Goal: Transaction & Acquisition: Purchase product/service

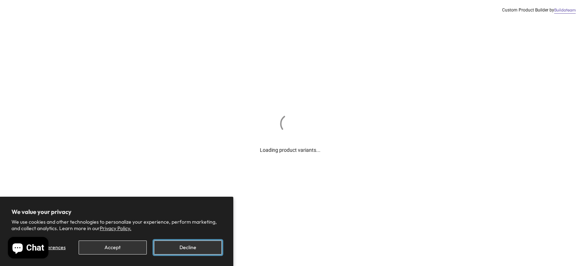
click at [183, 245] on button "Decline" at bounding box center [188, 247] width 68 height 14
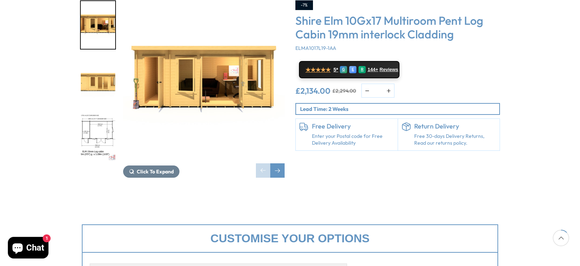
scroll to position [143, 0]
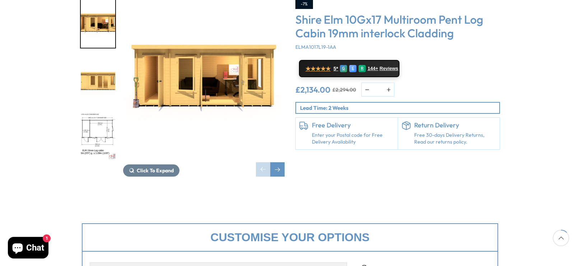
click at [79, 110] on div "Click To Expand Click To Expand Click To Expand Click To Expand Click To Expand…" at bounding box center [182, 87] width 215 height 177
click at [91, 112] on img "3 / 10" at bounding box center [98, 136] width 34 height 48
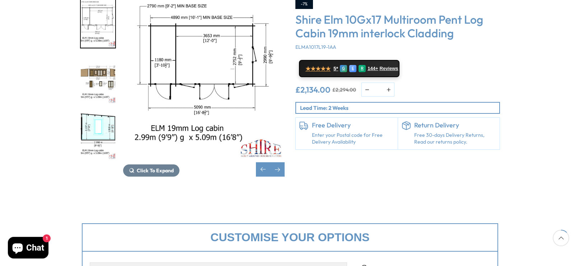
click at [104, 56] on img "4 / 10" at bounding box center [98, 80] width 34 height 48
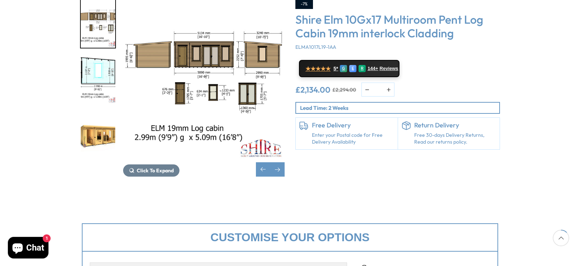
click at [104, 56] on img "5 / 10" at bounding box center [98, 80] width 34 height 48
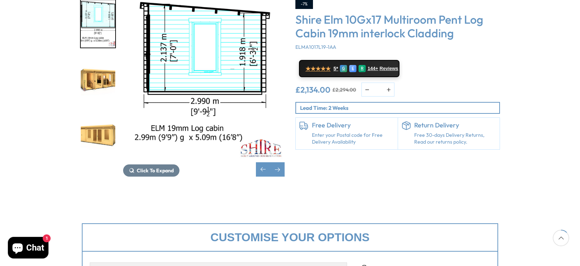
click at [104, 56] on img "6 / 10" at bounding box center [98, 80] width 34 height 48
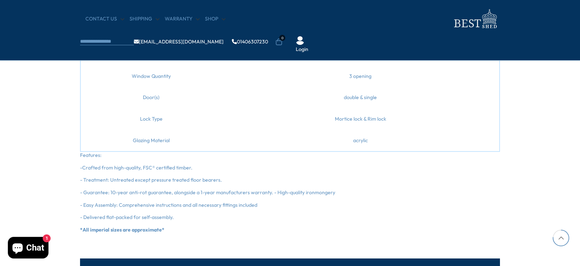
scroll to position [821, 0]
